Goal: Understand process/instructions

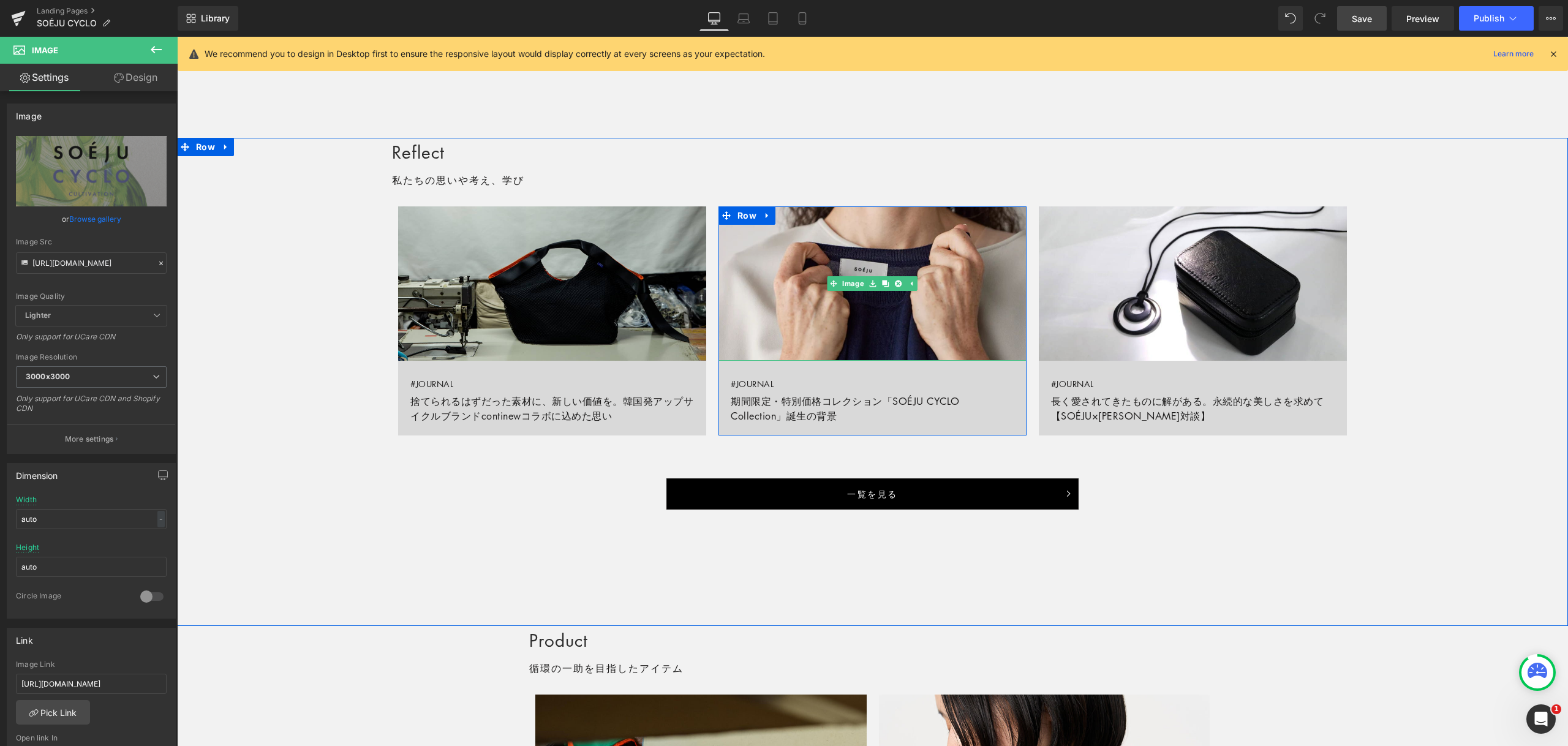
scroll to position [856, 0]
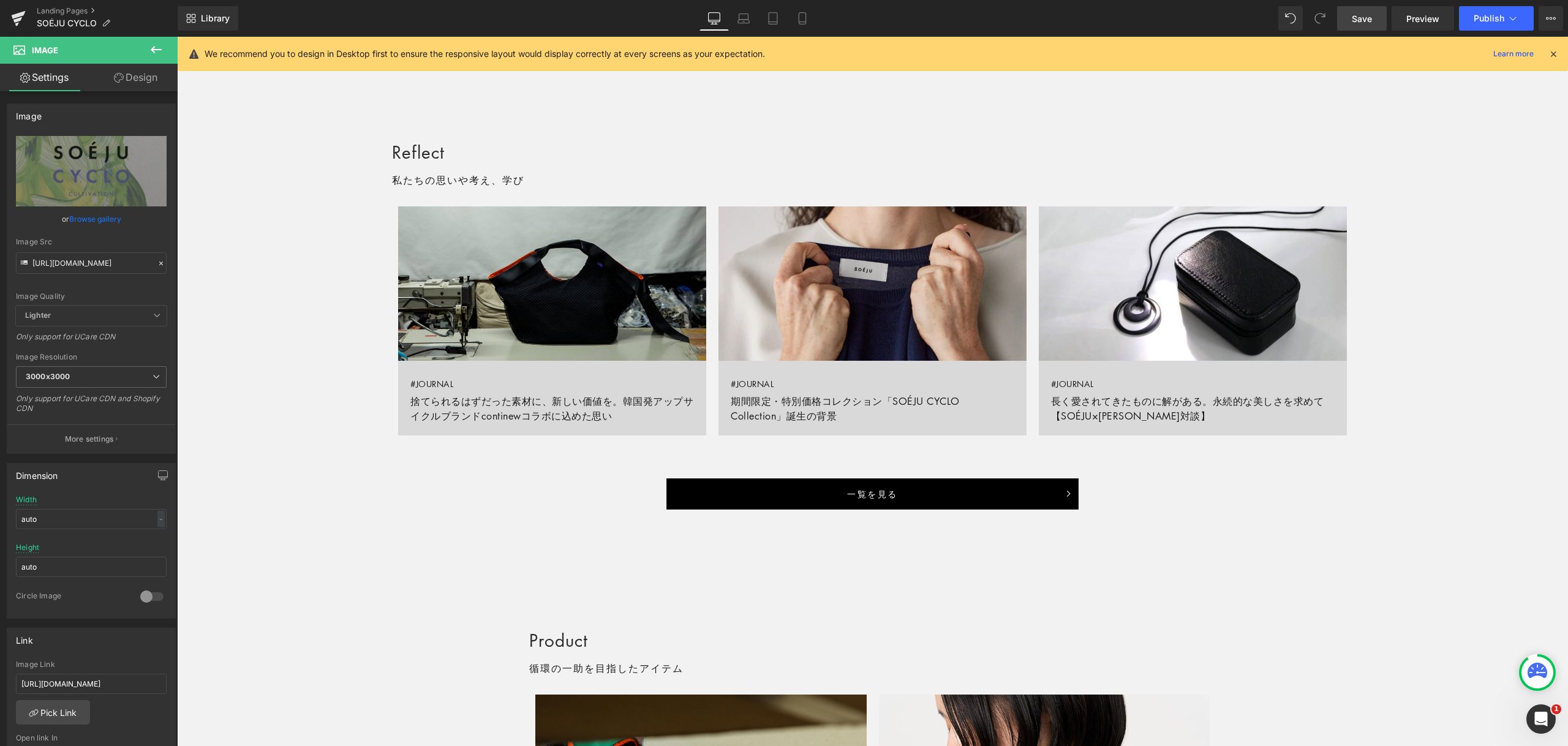
click at [1371, 17] on span "Save" at bounding box center [1361, 18] width 20 height 13
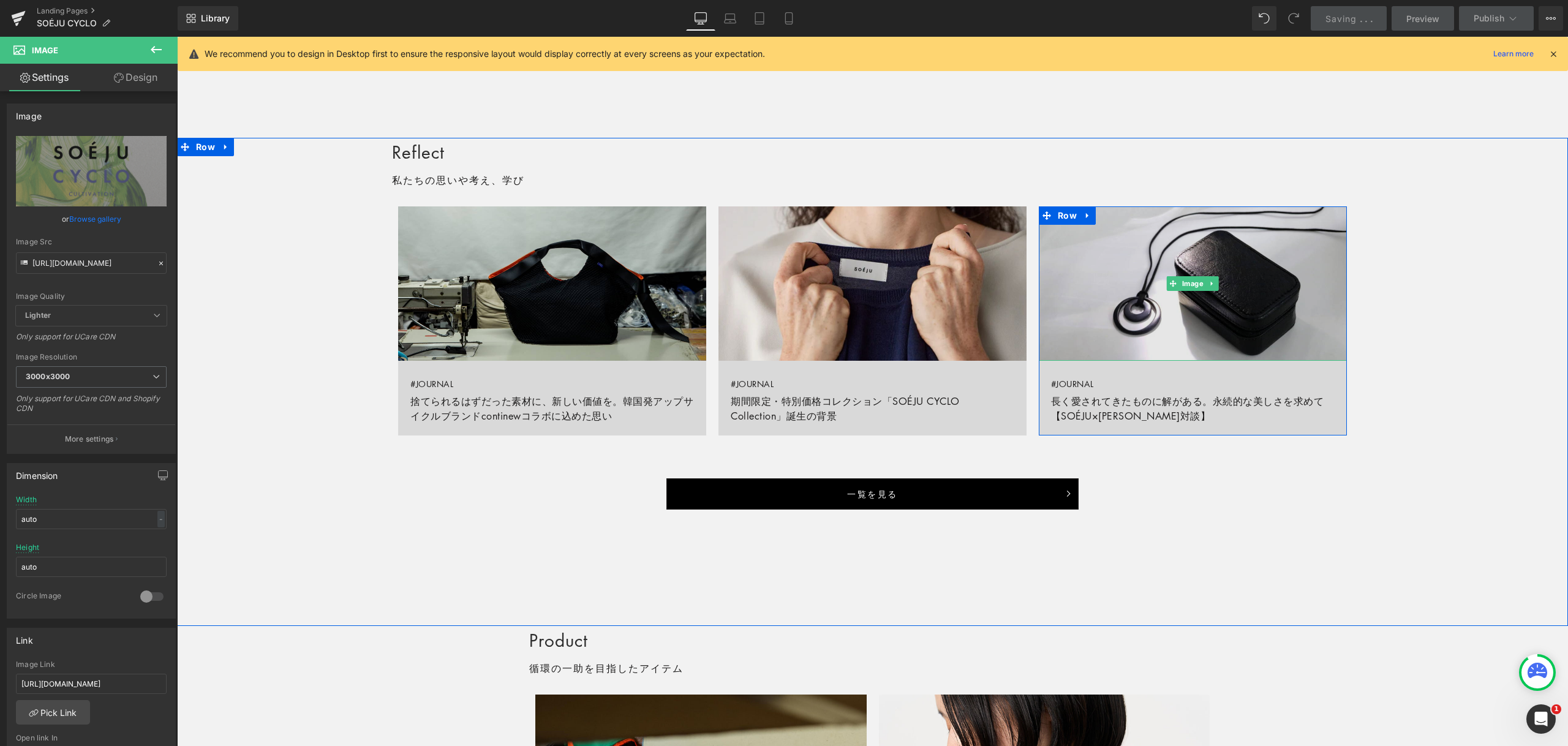
click at [1225, 312] on img at bounding box center [1192, 283] width 308 height 153
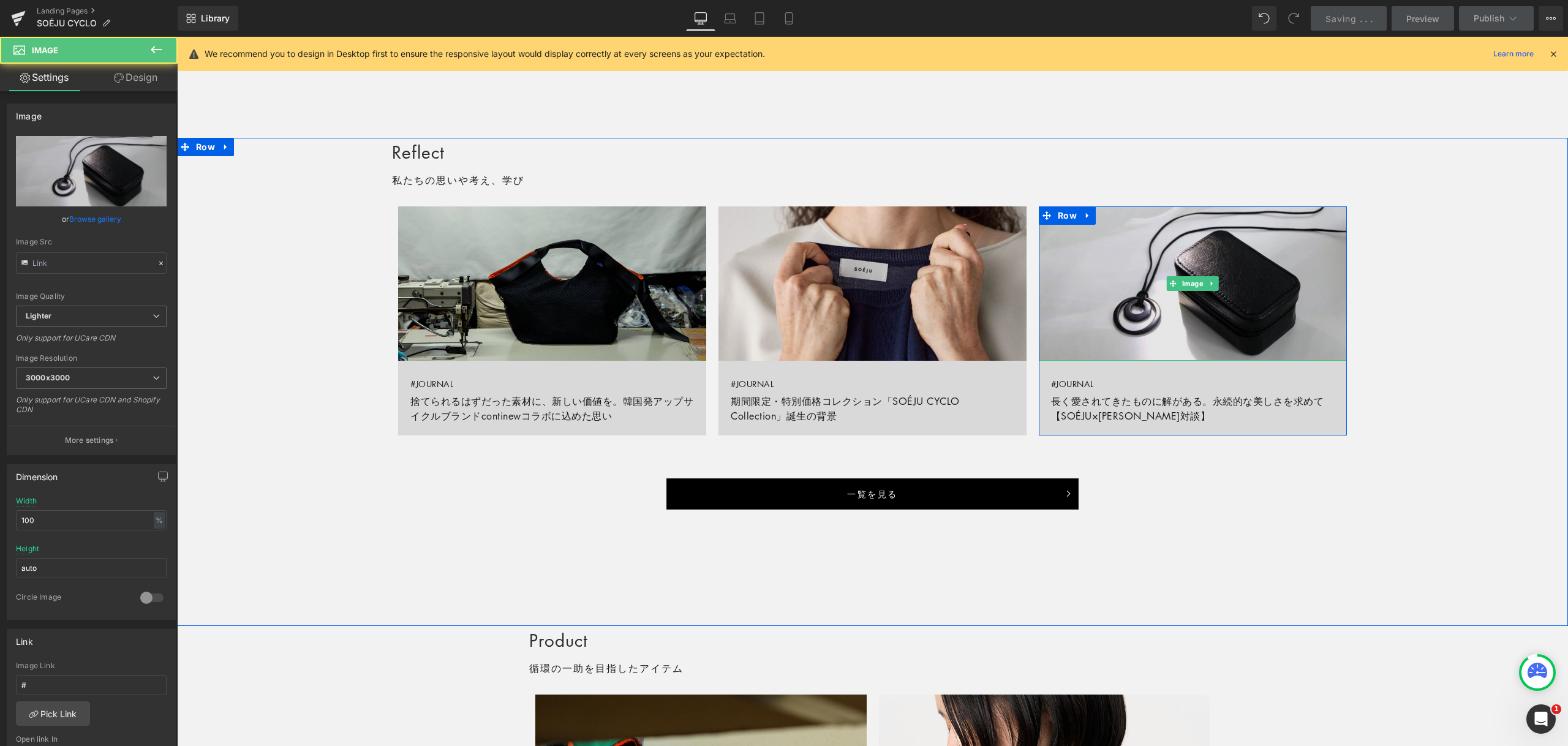
type input "[URL][DOMAIN_NAME]"
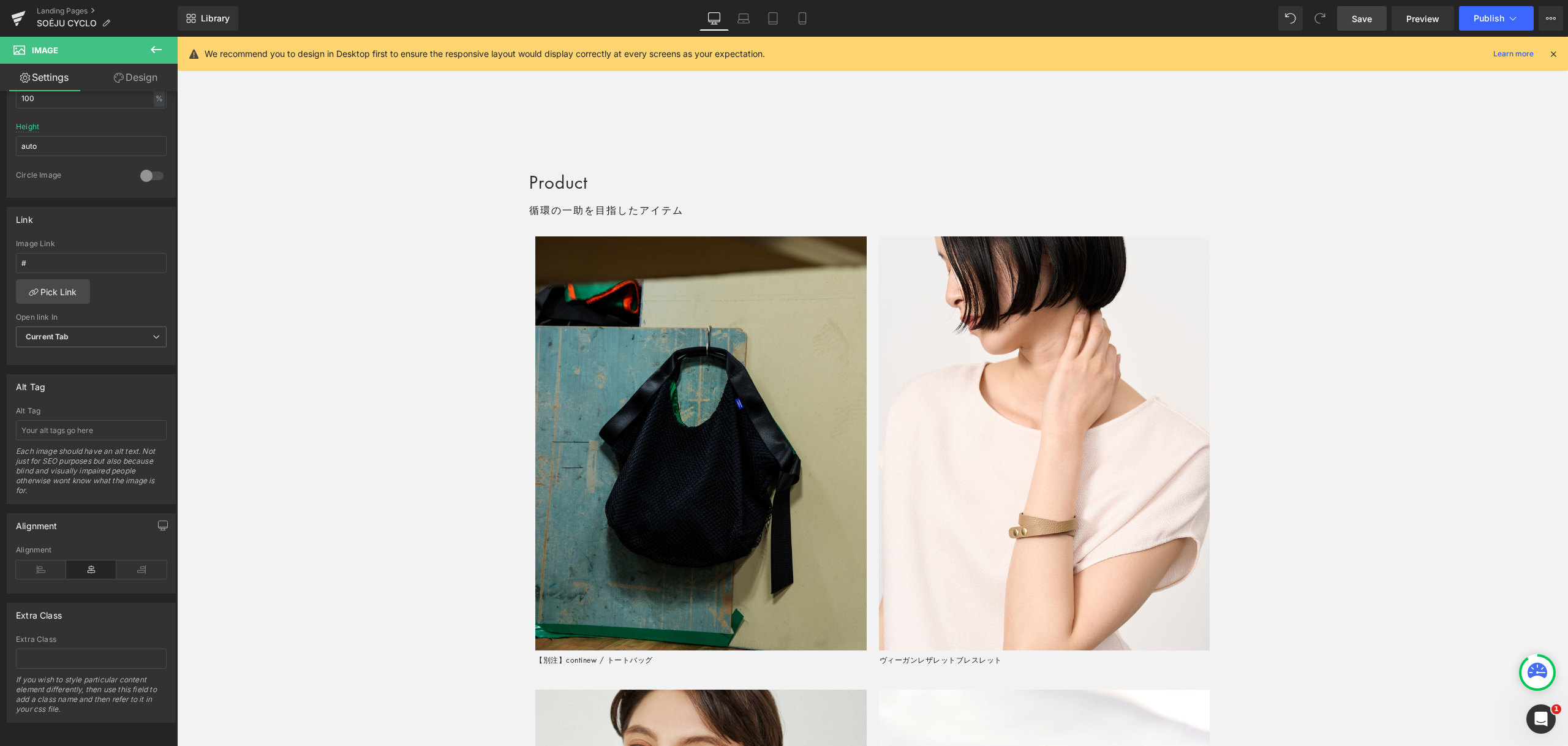
scroll to position [1316, 0]
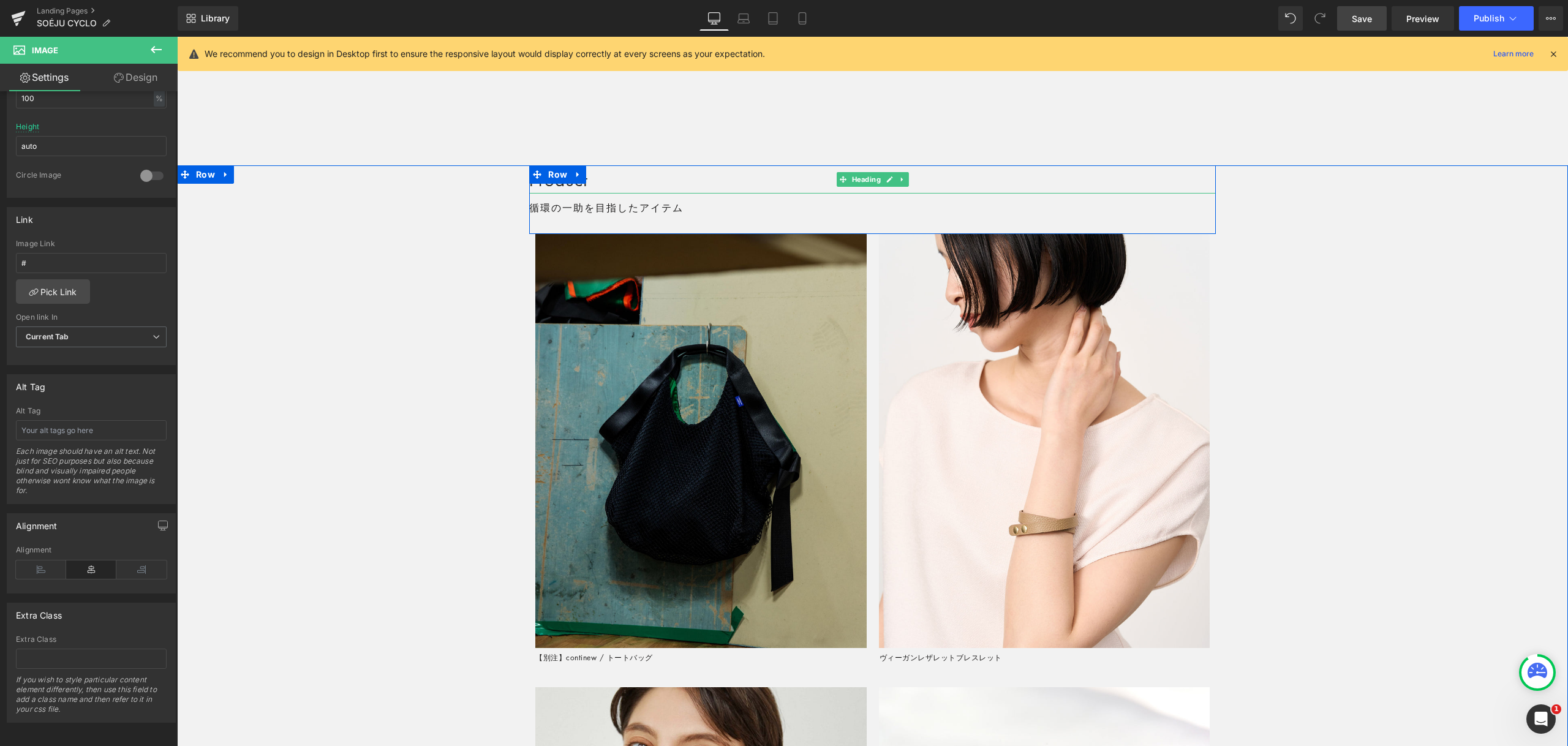
click at [593, 179] on h2 "Product" at bounding box center [872, 179] width 687 height 28
click at [590, 179] on h2 "Product" at bounding box center [872, 179] width 687 height 28
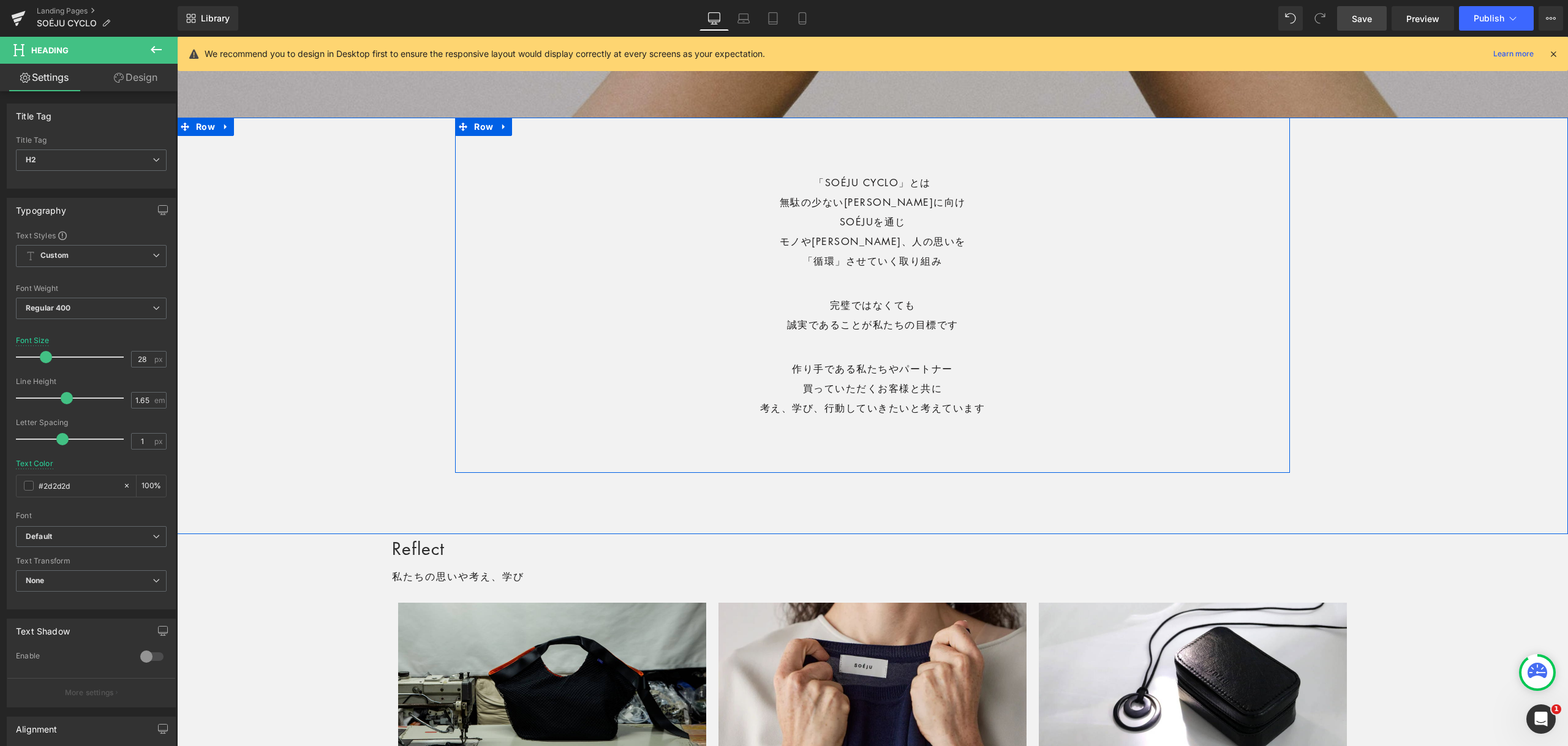
scroll to position [458, 0]
click at [816, 241] on p "モノや[PERSON_NAME]、人の思いを" at bounding box center [872, 242] width 816 height 19
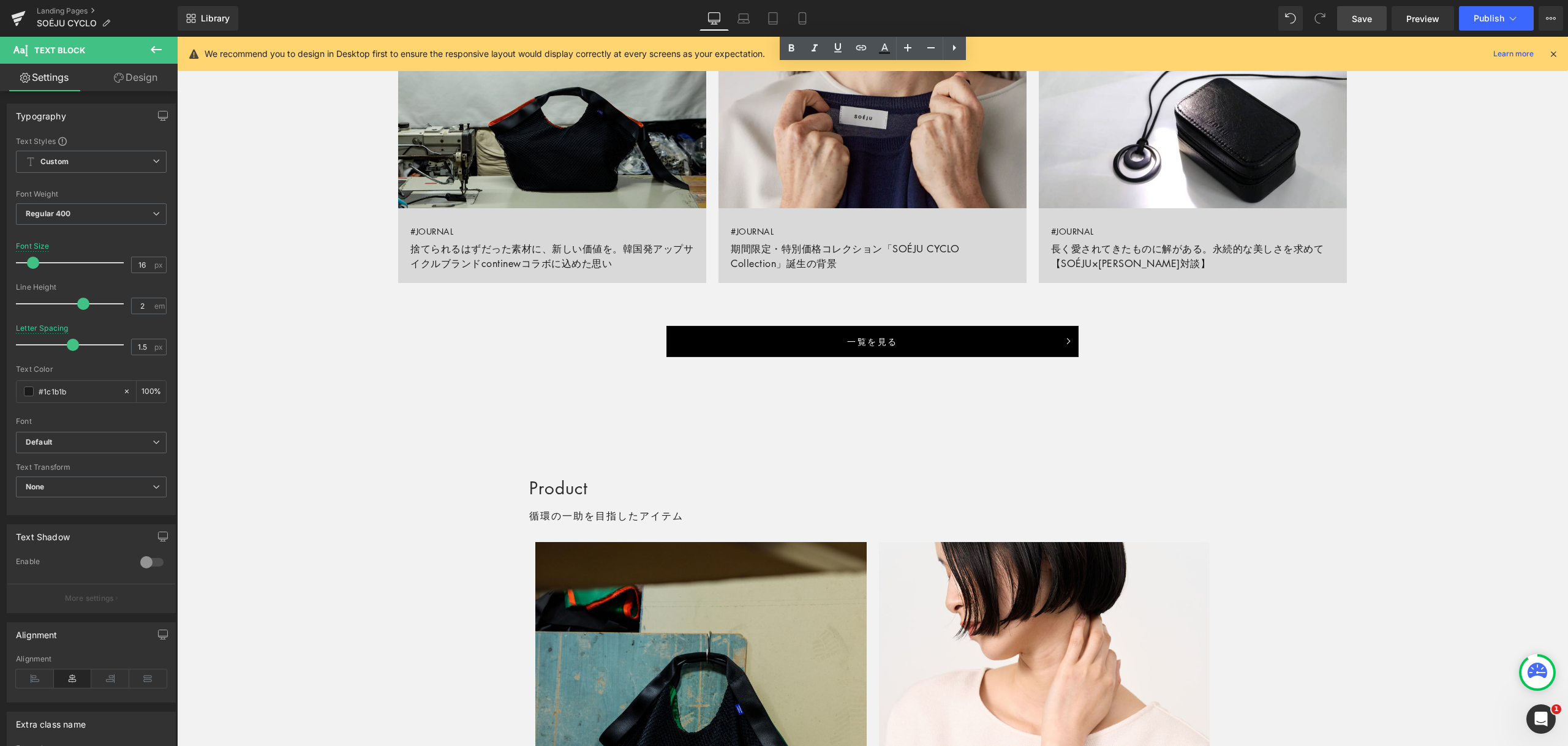
scroll to position [1036, 0]
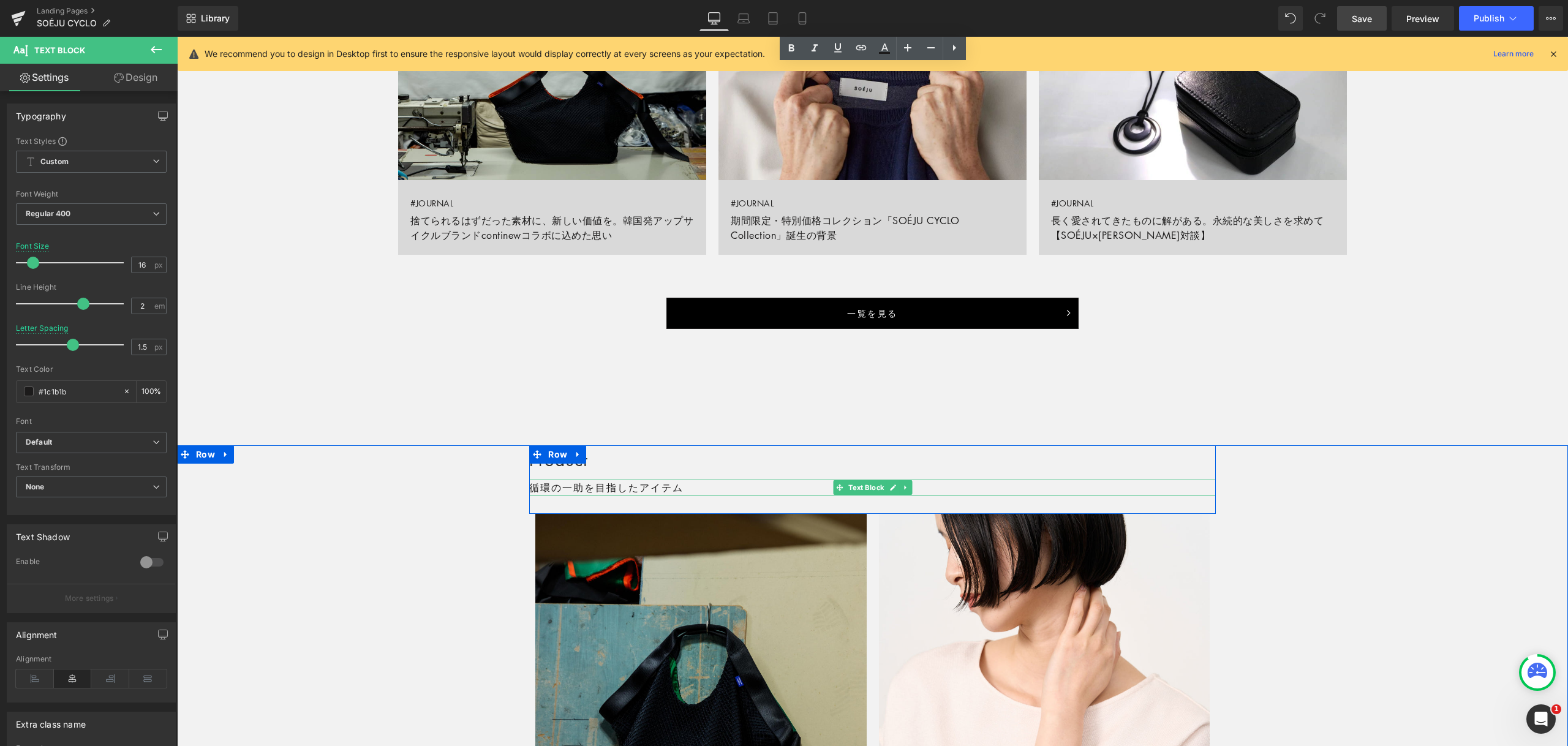
click at [538, 488] on p "循環の一助を目指したアイテム" at bounding box center [872, 488] width 687 height 16
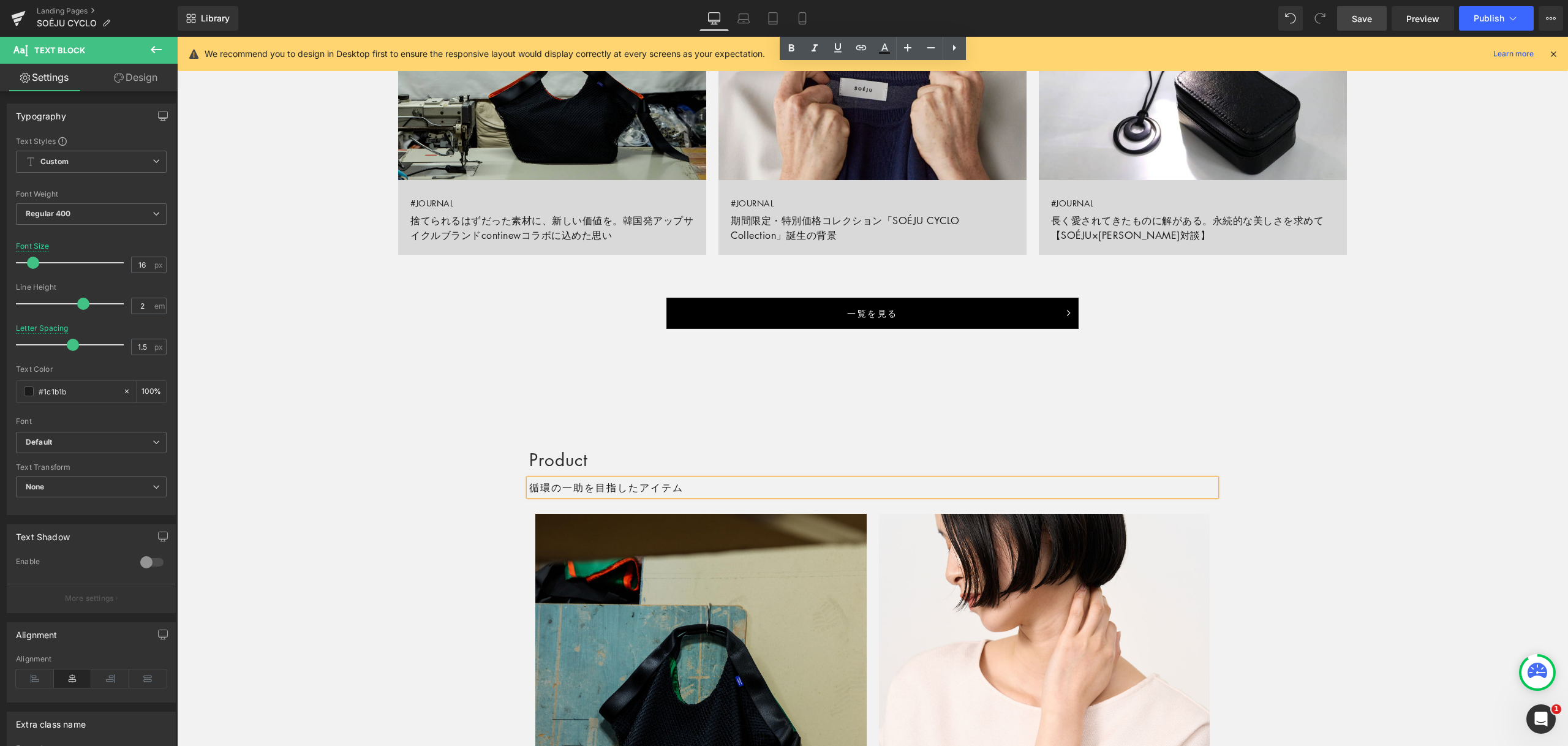
click at [531, 487] on p "循環の一助を目指したアイテム" at bounding box center [872, 488] width 687 height 16
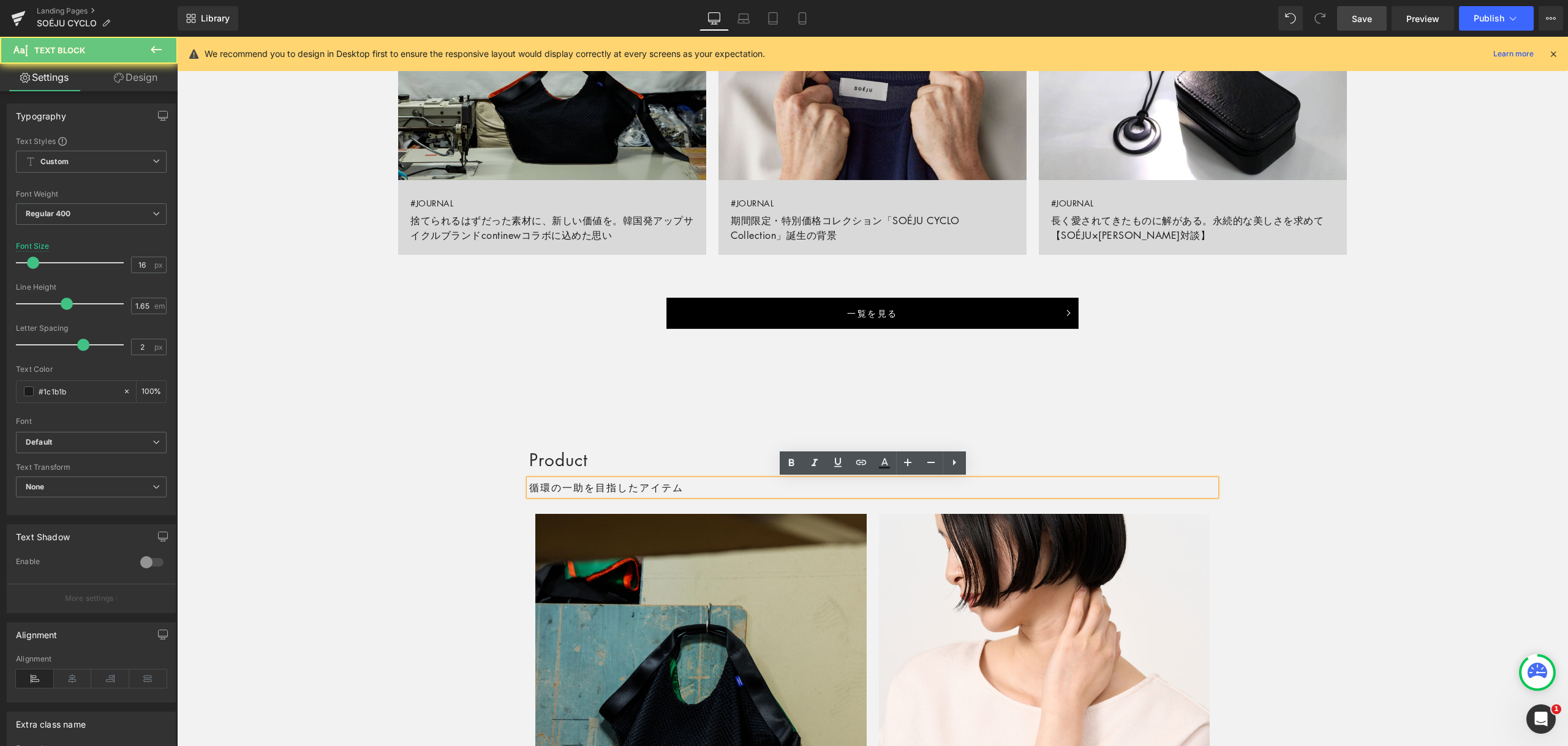
click at [684, 488] on p "循環の一助を目指したアイテム" at bounding box center [872, 488] width 687 height 16
copy p "循環の一助を目指したアイテム"
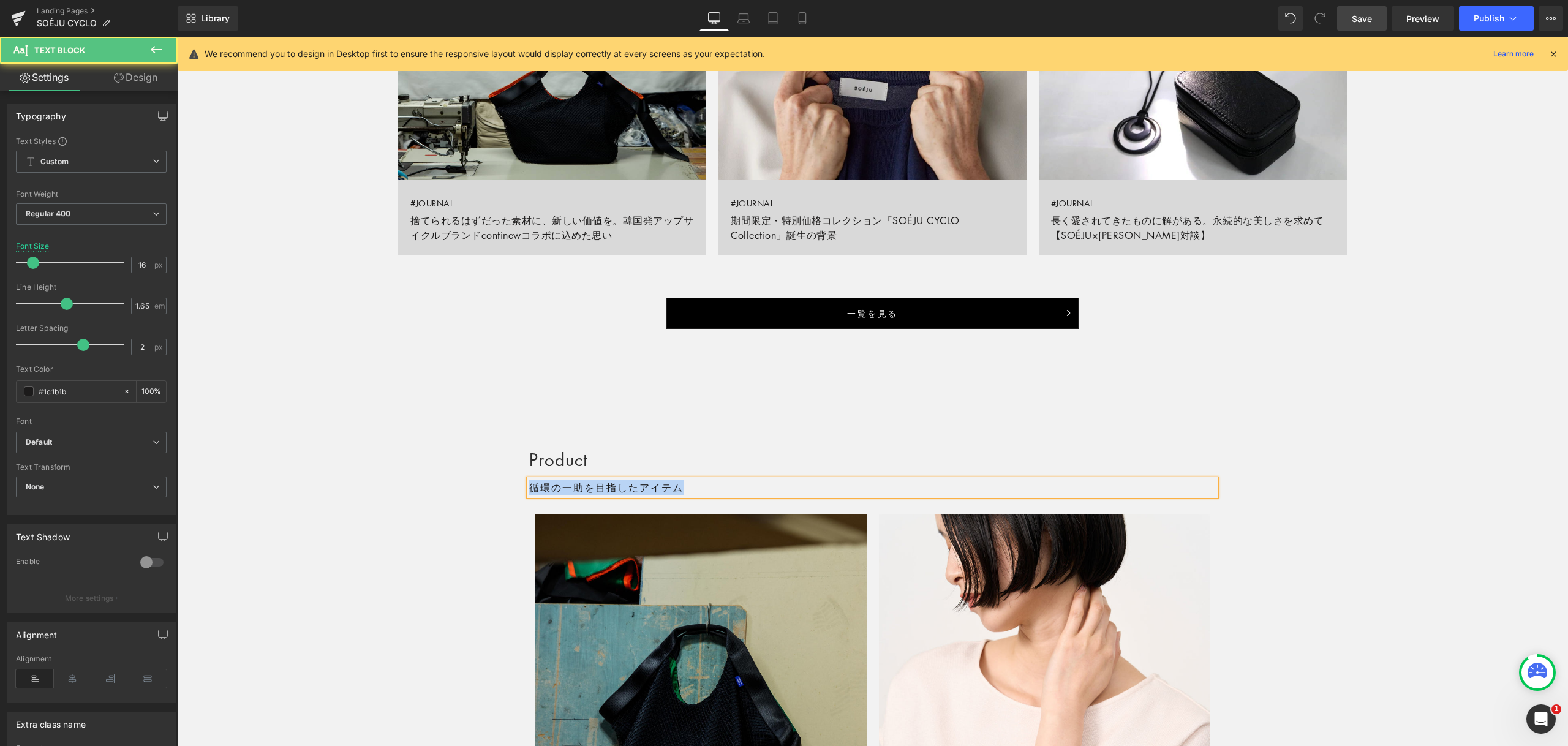
click at [684, 488] on p "循環の一助を目指したアイテム" at bounding box center [872, 488] width 687 height 16
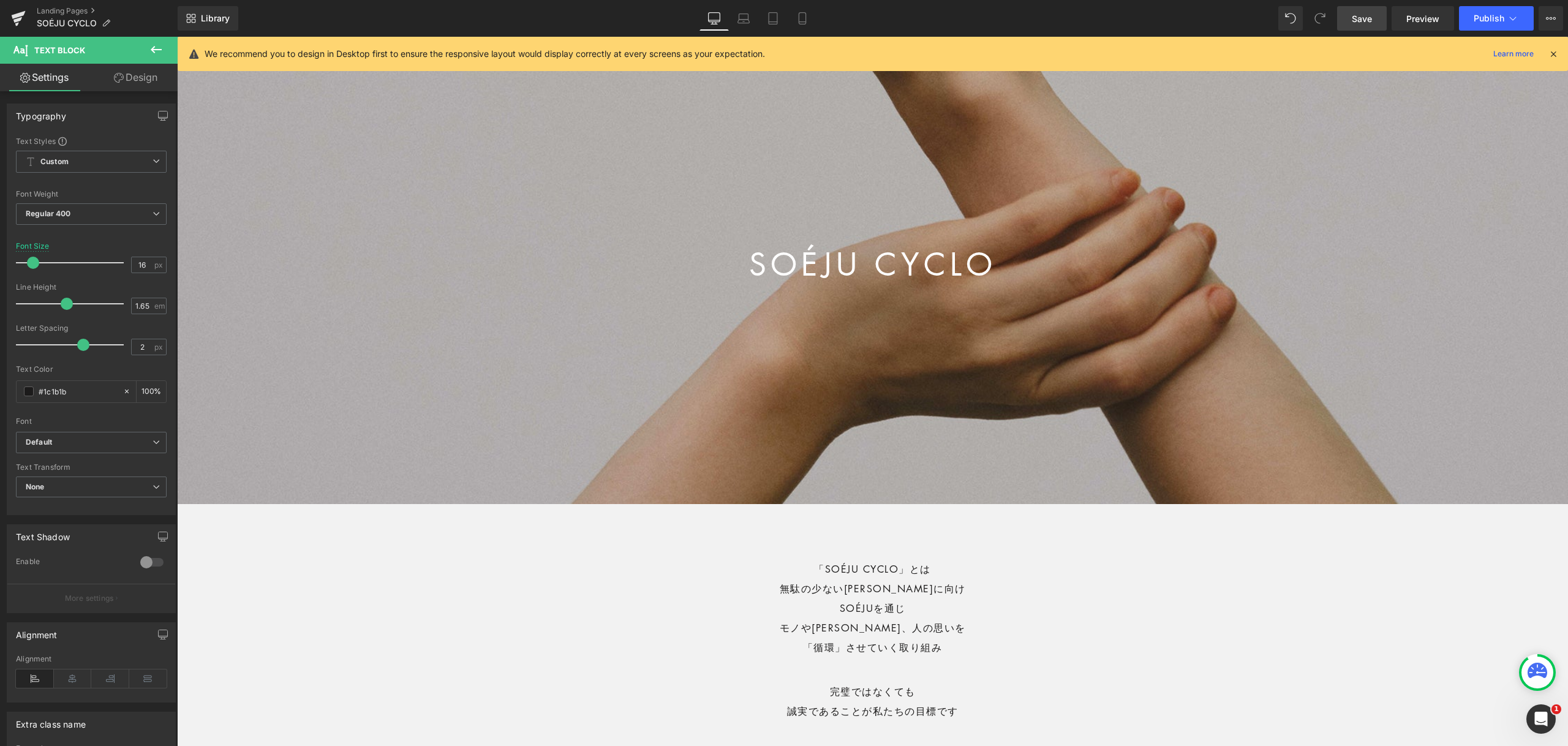
scroll to position [337, 0]
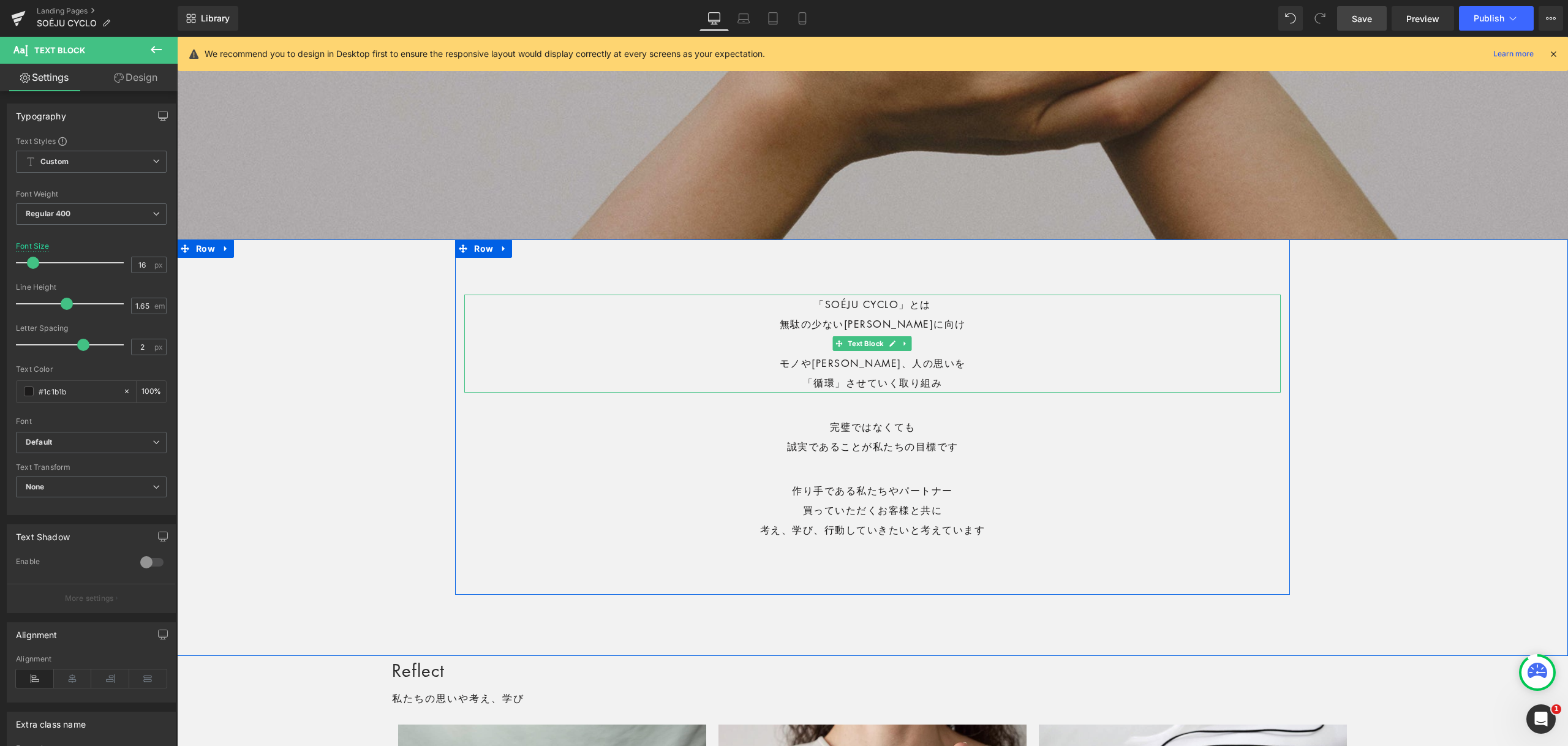
click at [818, 303] on p "「SOÉJU CYCLO」とは" at bounding box center [872, 304] width 816 height 19
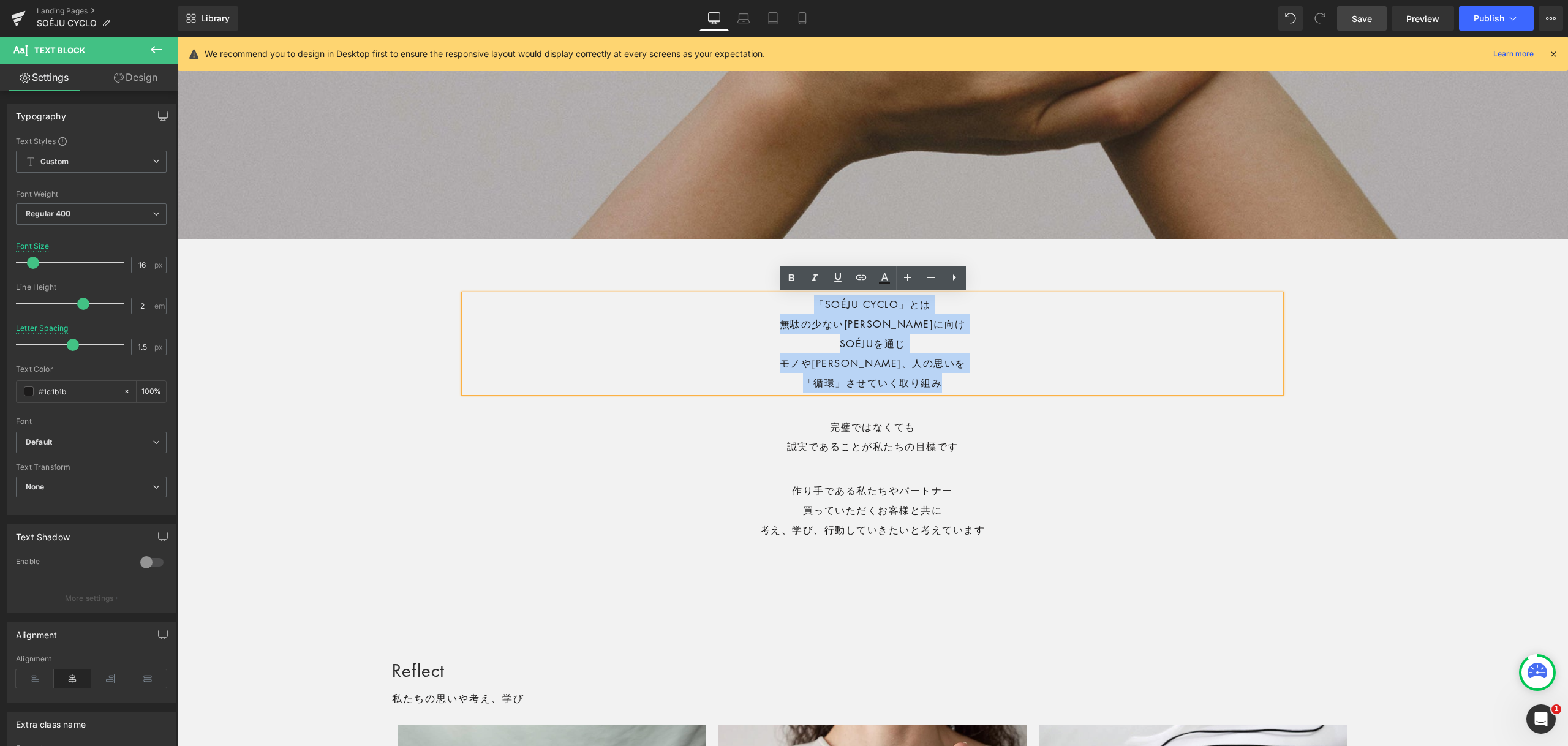
click at [941, 382] on p "「循環」させていく取り組み" at bounding box center [872, 383] width 816 height 19
copy div "「SOÉJU CYCLO」とは 無駄の少ない[PERSON_NAME]に向け SOÉJUを通じ モノや[PERSON_NAME]、人の思いを 「循環」させてい…"
click at [875, 322] on p "無駄の少ない[PERSON_NAME]に向け" at bounding box center [872, 323] width 816 height 19
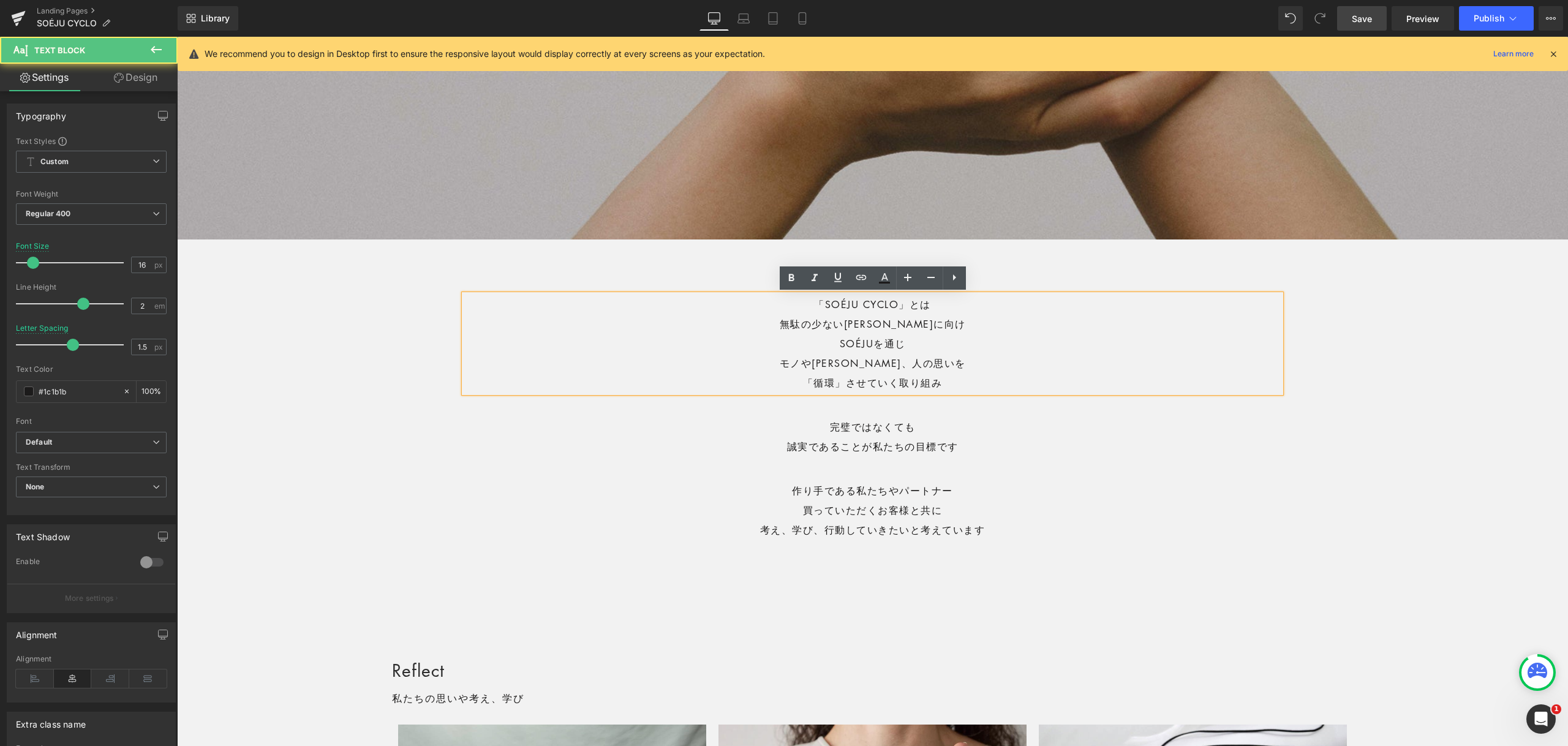
click at [813, 323] on p "無駄の少ない[PERSON_NAME]に向け" at bounding box center [872, 323] width 816 height 19
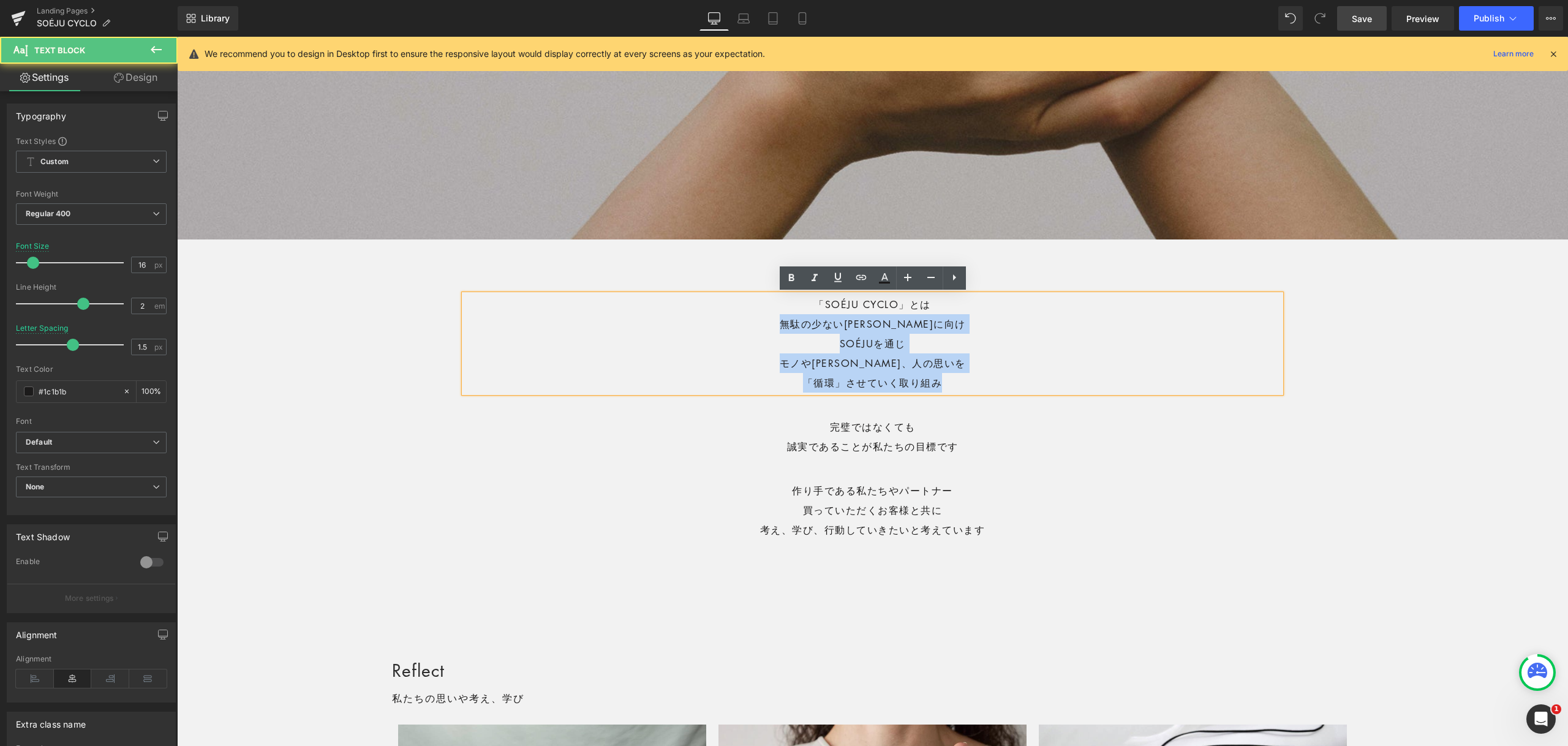
click at [949, 380] on p "「循環」させていく取り組み" at bounding box center [872, 383] width 816 height 19
copy div "無駄の少ない[PERSON_NAME]に向け SOÉJUを通じ モノや[PERSON_NAME]、人の思いを 「循環」させていく取り組み"
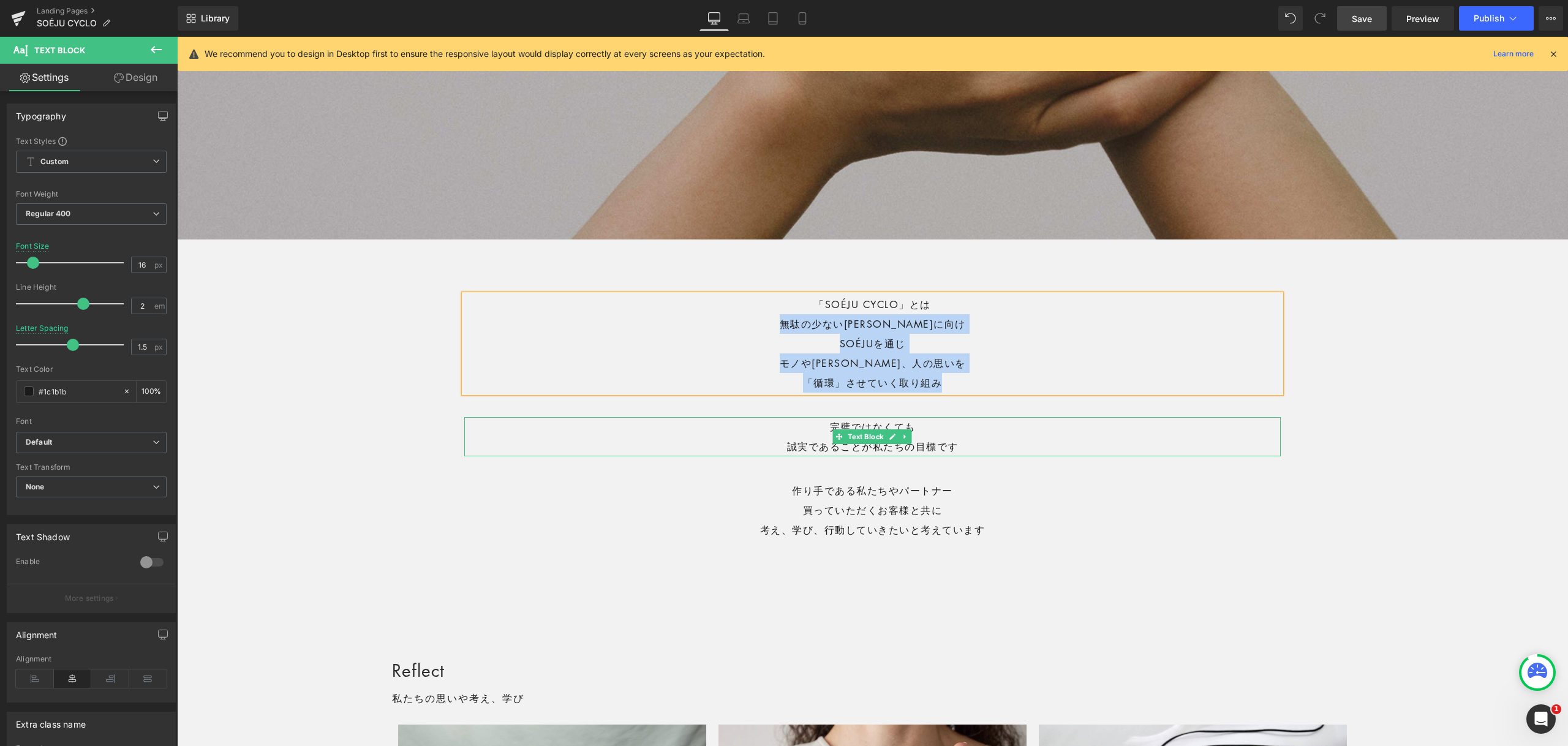
drag, startPoint x: 970, startPoint y: 442, endPoint x: 980, endPoint y: 453, distance: 14.9
click at [969, 442] on p "誠実であることが私たちの目標です" at bounding box center [872, 446] width 816 height 19
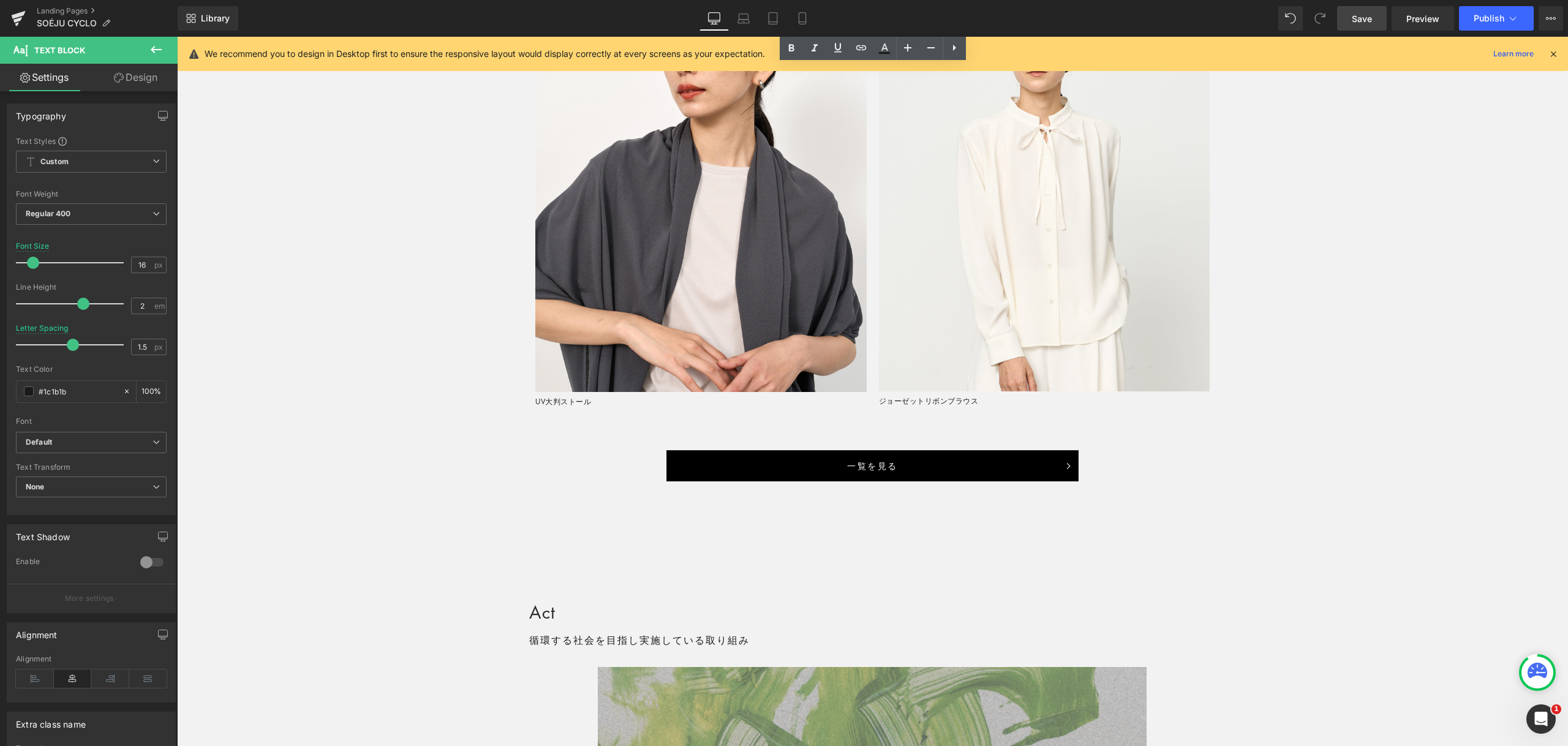
scroll to position [2499, 0]
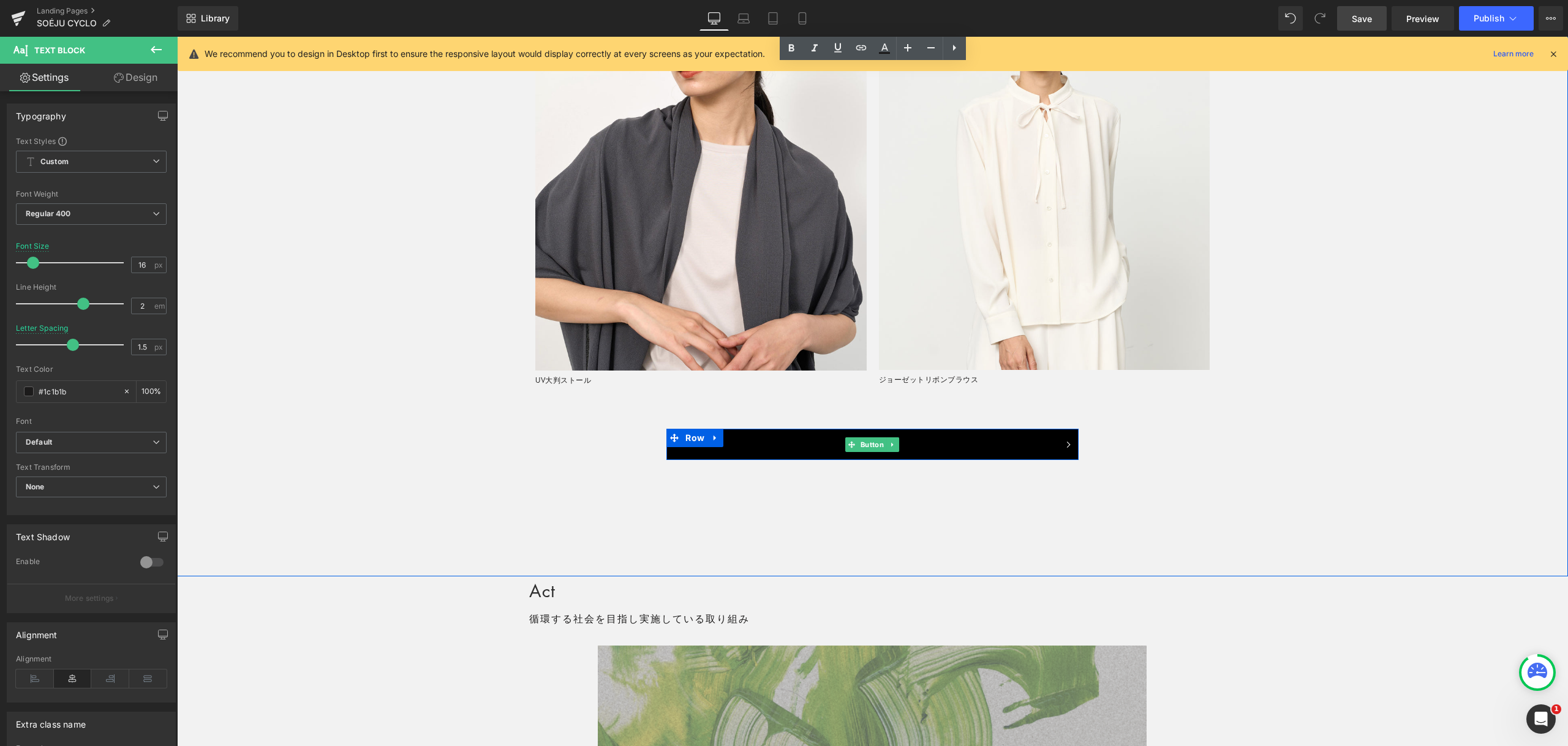
click at [872, 452] on link "一覧を見る" at bounding box center [872, 444] width 412 height 31
click at [940, 452] on link "一覧を見る" at bounding box center [872, 444] width 412 height 31
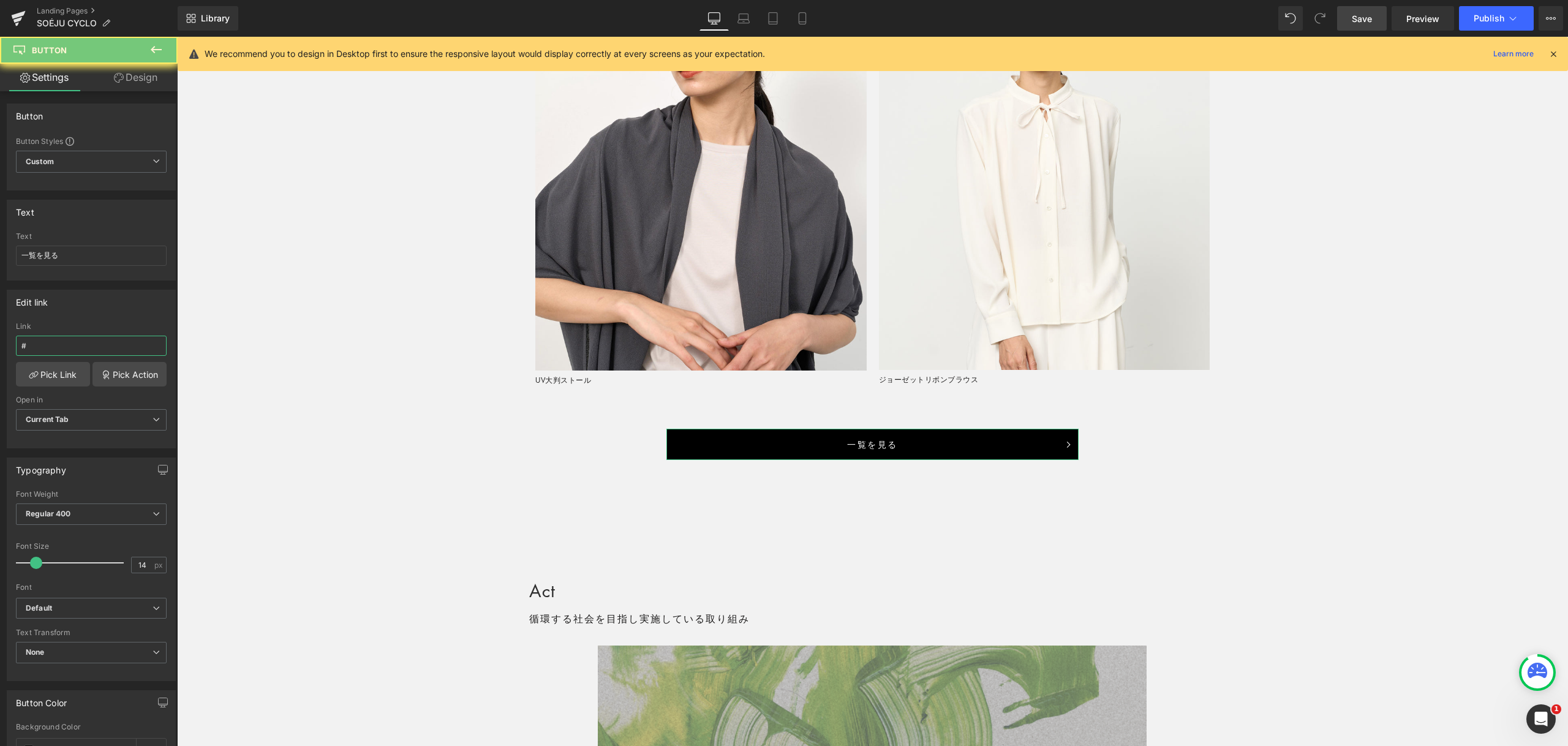
click at [89, 351] on input "#" at bounding box center [90, 345] width 151 height 20
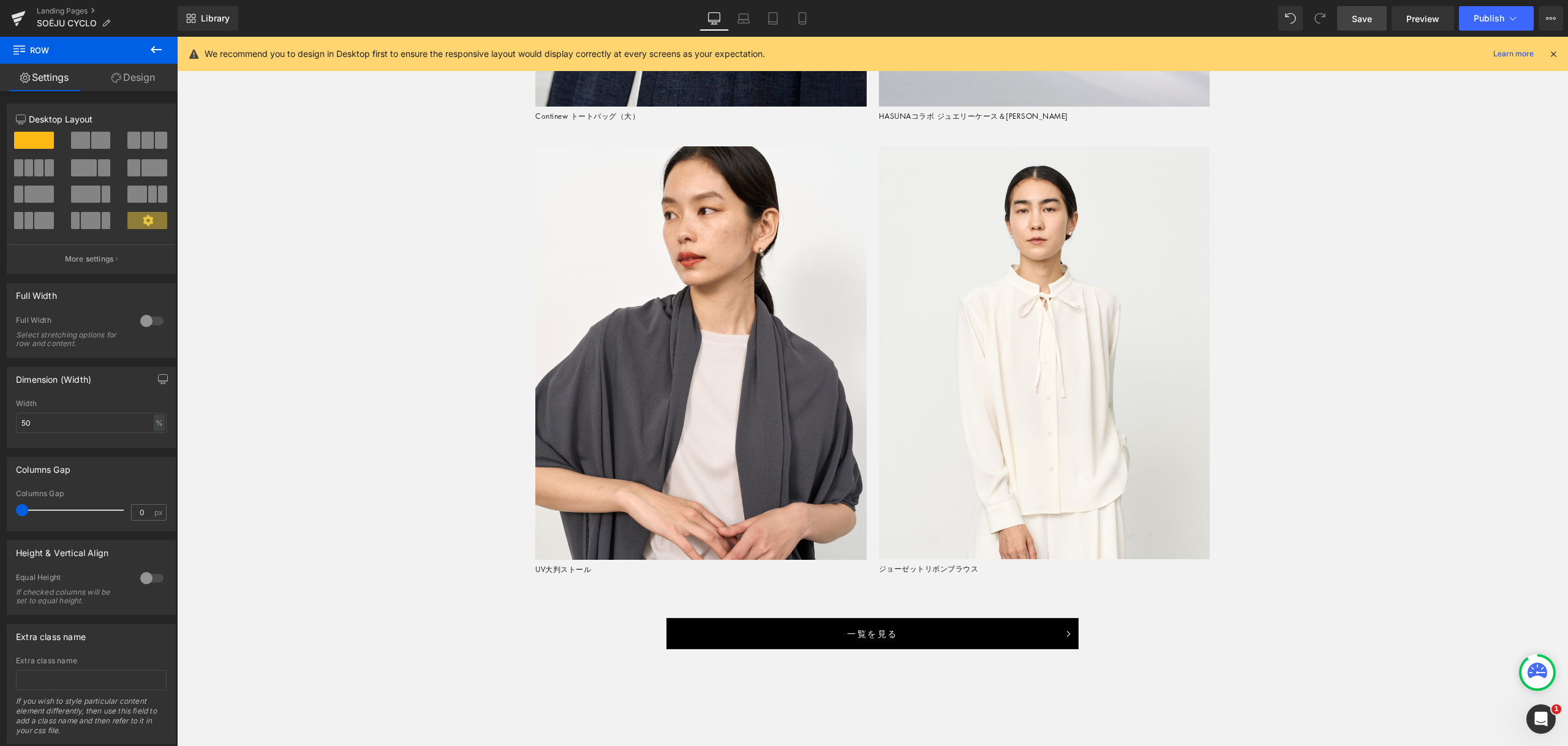
click at [1355, 16] on span "Save" at bounding box center [1361, 18] width 20 height 13
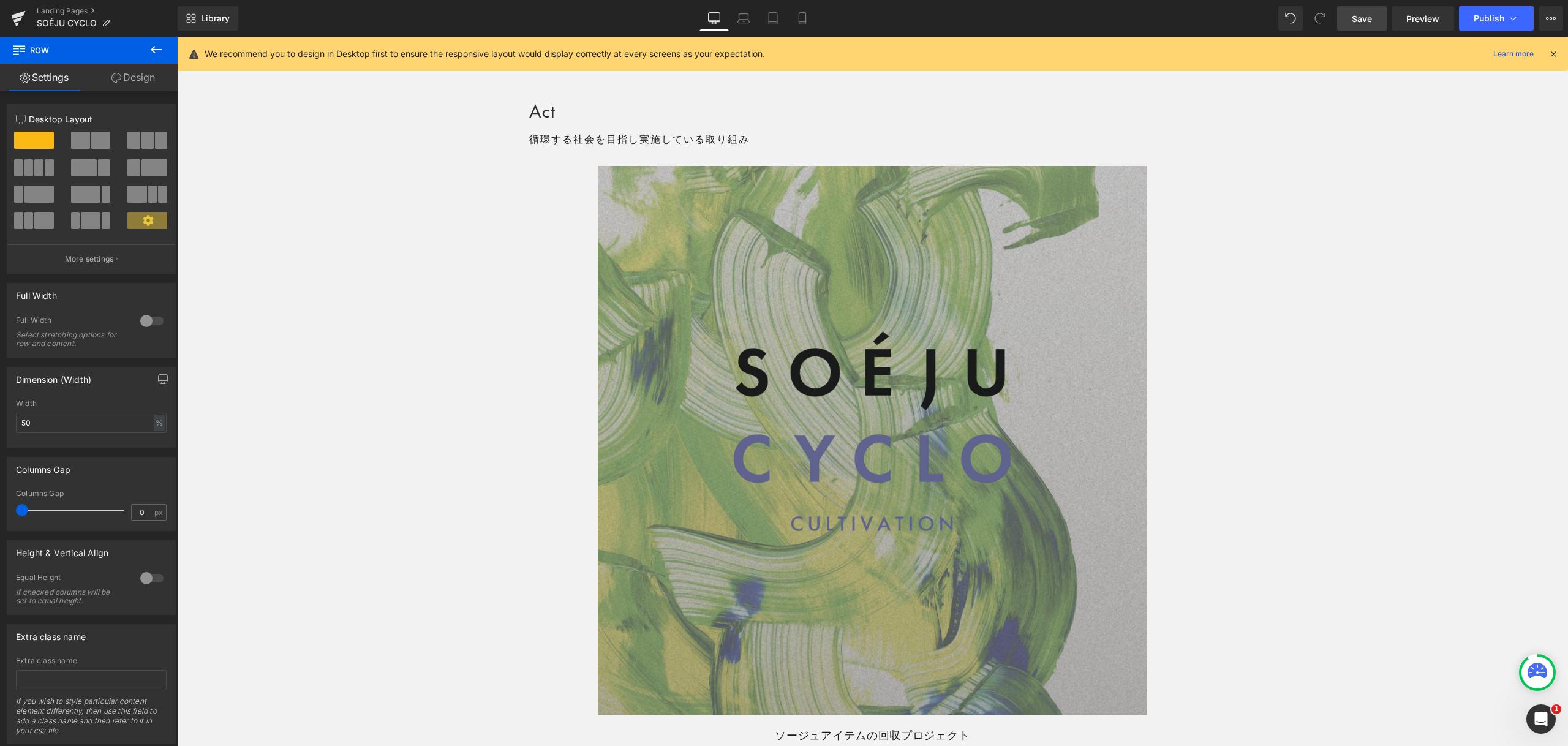
scroll to position [2985, 0]
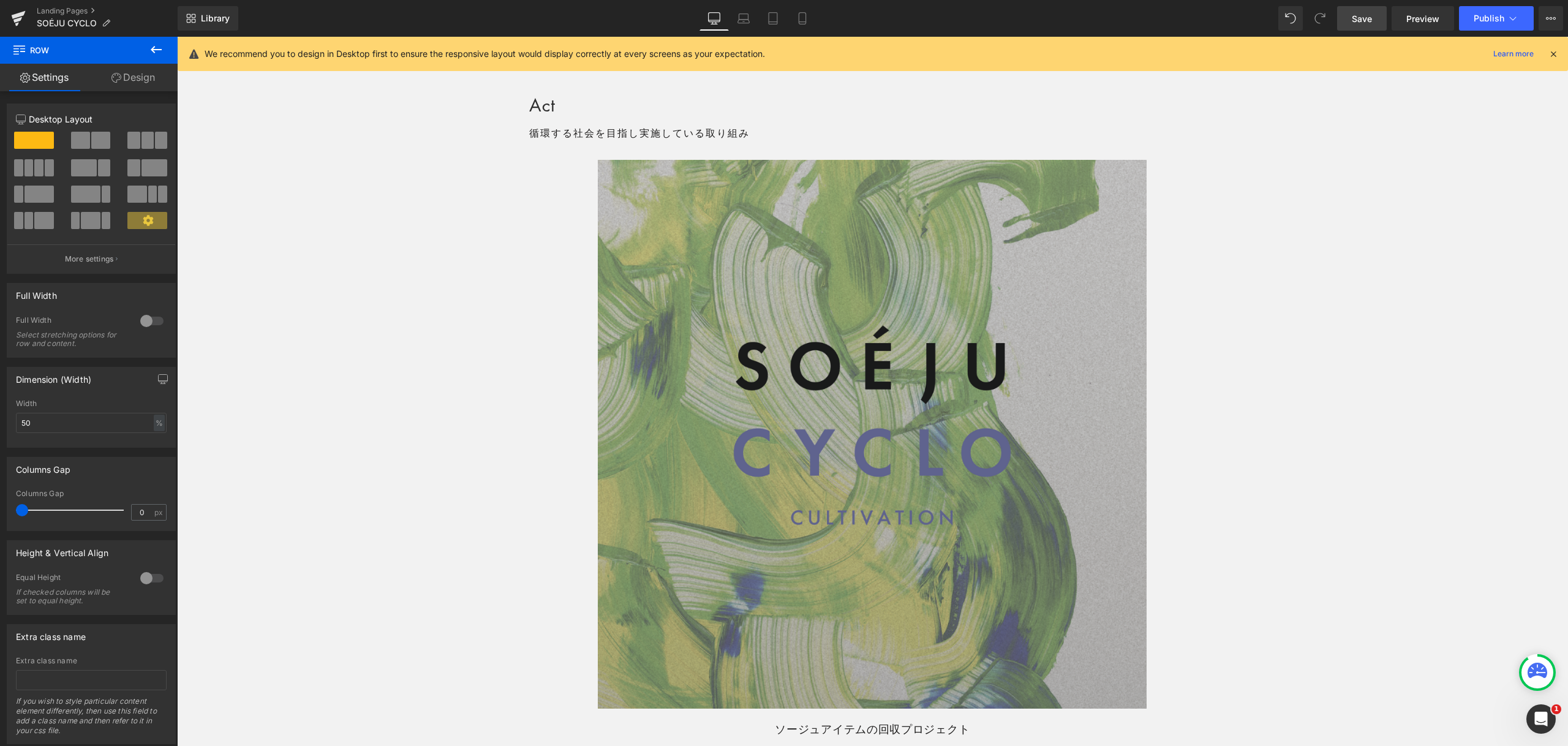
click at [1365, 22] on span "Save" at bounding box center [1361, 18] width 20 height 13
